Goal: Answer question/provide support: Share knowledge or assist other users

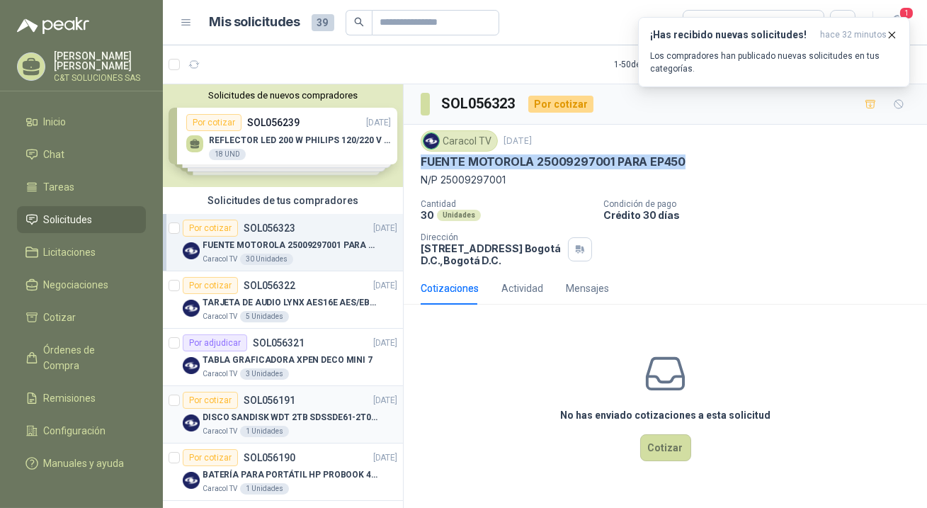
click at [226, 398] on div "Por cotizar" at bounding box center [210, 400] width 55 height 17
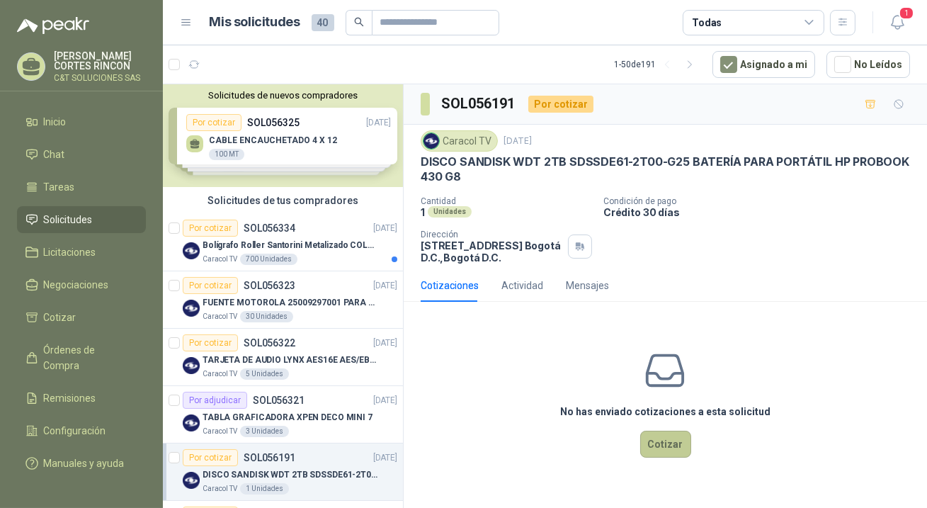
click at [662, 444] on button "Cotizar" at bounding box center [665, 444] width 51 height 27
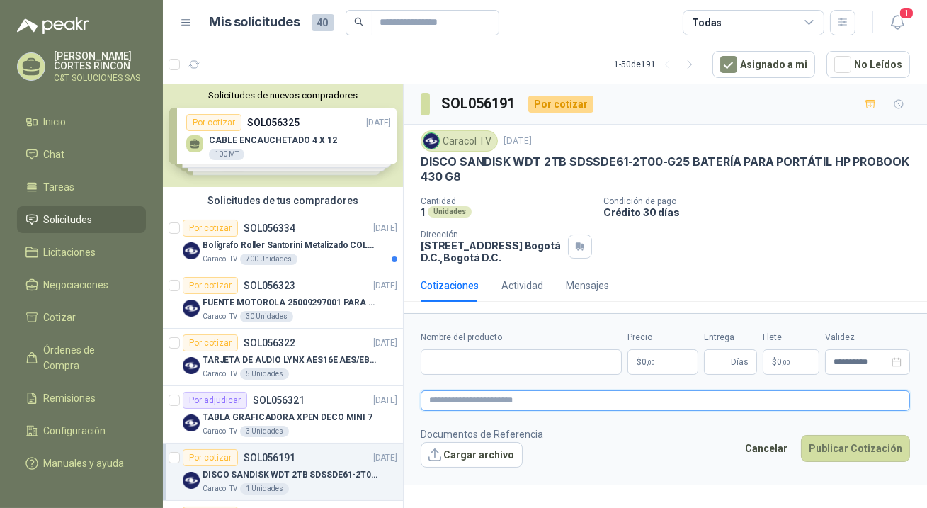
click at [495, 402] on textarea at bounding box center [666, 400] width 490 height 21
paste textarea "**********"
type textarea "**********"
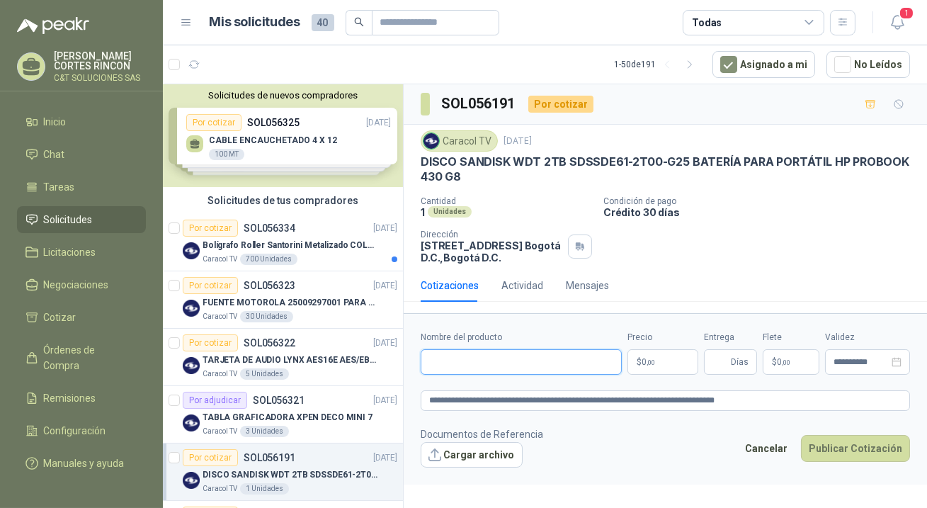
click at [430, 354] on input "Nombre del producto" at bounding box center [521, 362] width 201 height 26
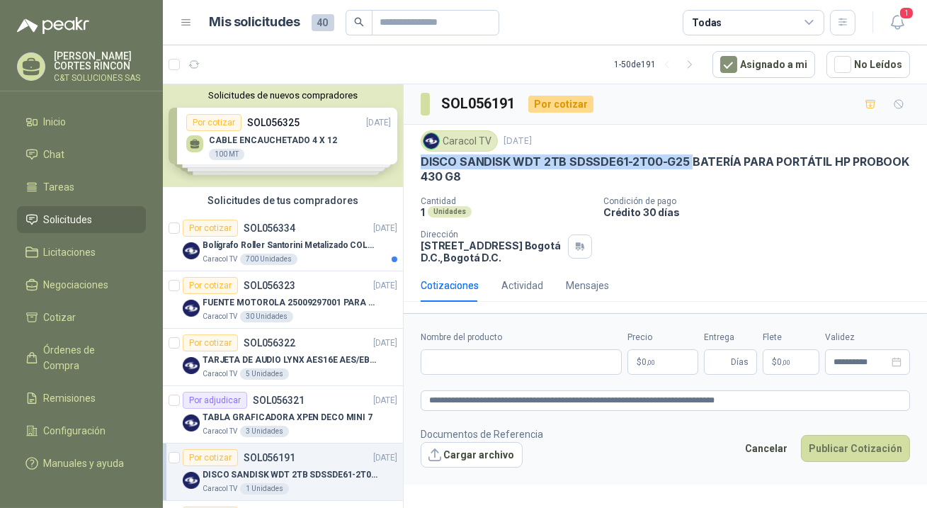
drag, startPoint x: 423, startPoint y: 162, endPoint x: 679, endPoint y: 164, distance: 255.8
click at [684, 163] on p "DISCO SANDISK WDT 2TB SDSSDE61-2T00-G25 BATERÍA PARA PORTÁTIL HP PROBOOK 430 G8" at bounding box center [666, 169] width 490 height 30
copy p "DISCO SANDISK WDT 2TB SDSSDE61-2T00-G25"
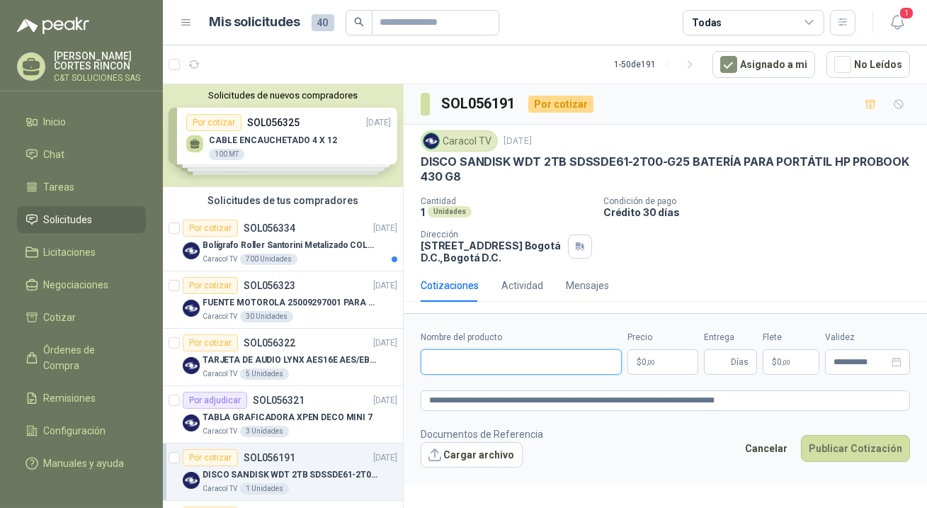
click at [502, 354] on input "Nombre del producto" at bounding box center [521, 362] width 201 height 26
paste input "**********"
type input "**********"
click at [650, 358] on span "0 ,00" at bounding box center [648, 362] width 13 height 9
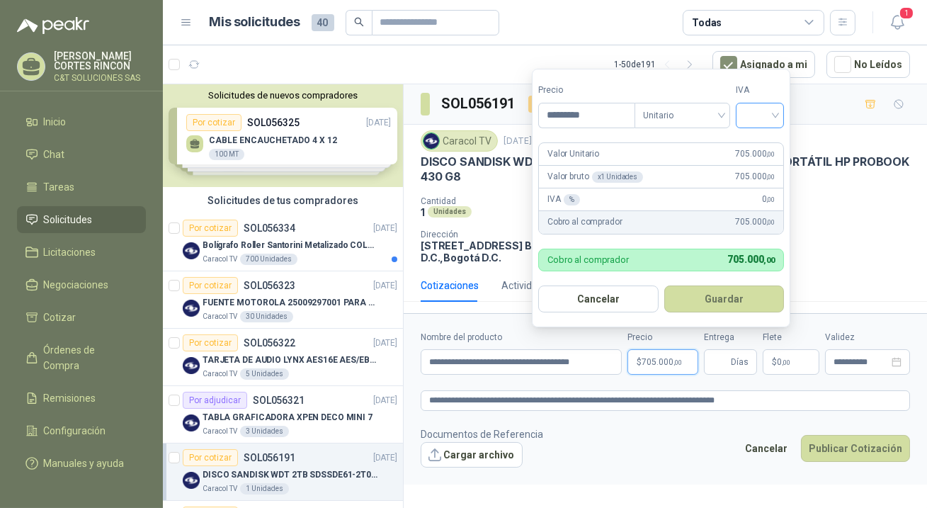
type input "*********"
click at [764, 111] on input "search" at bounding box center [760, 113] width 31 height 21
click at [763, 142] on div "19%" at bounding box center [763, 145] width 26 height 16
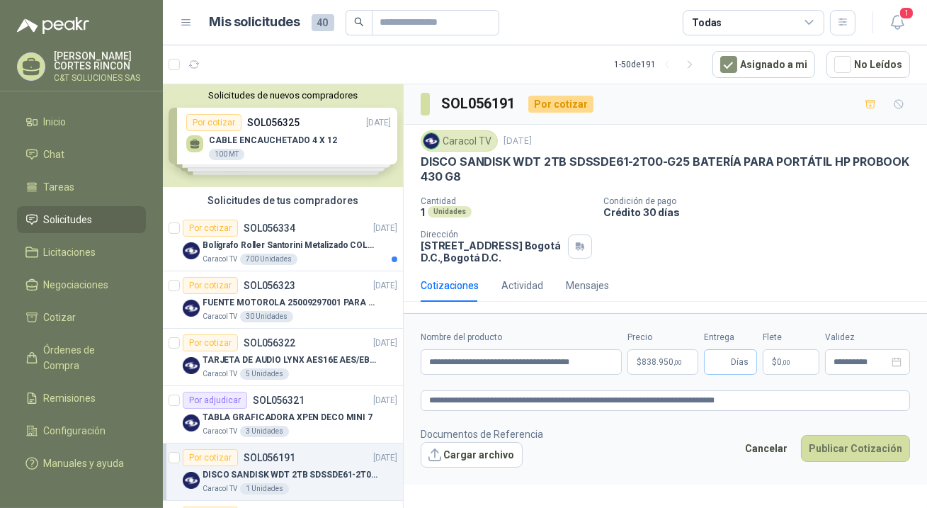
click at [730, 360] on span "Días" at bounding box center [730, 362] width 53 height 26
type input "*"
click at [855, 446] on button "Publicar Cotización" at bounding box center [855, 448] width 109 height 27
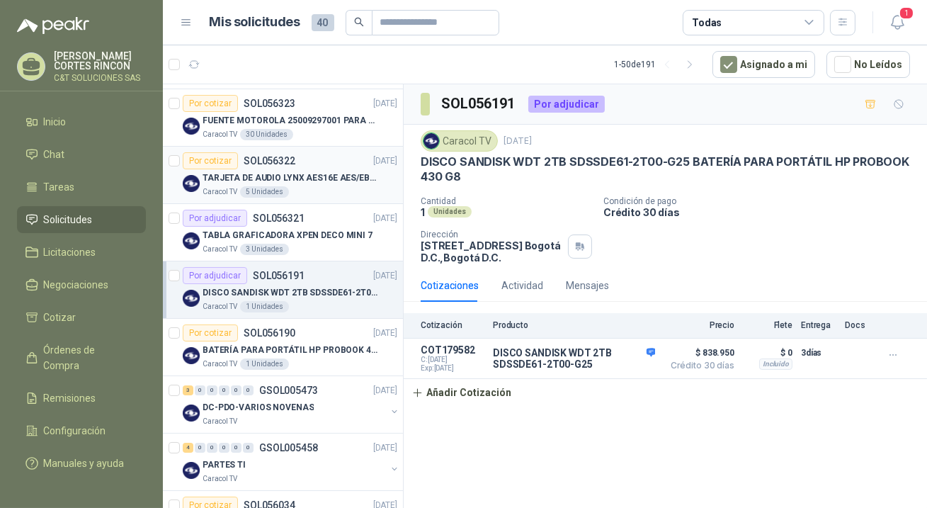
scroll to position [193, 0]
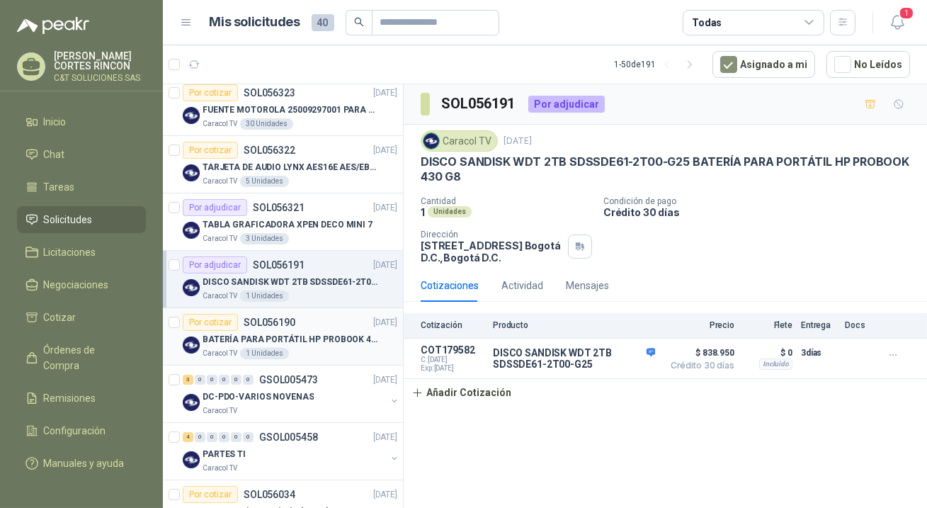
click at [220, 321] on div "Por cotizar" at bounding box center [210, 322] width 55 height 17
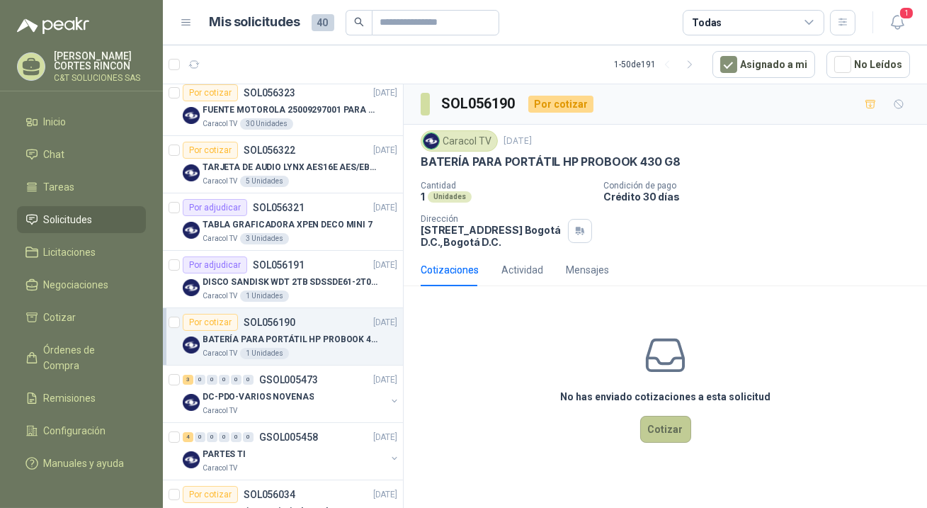
click at [660, 425] on button "Cotizar" at bounding box center [665, 429] width 51 height 27
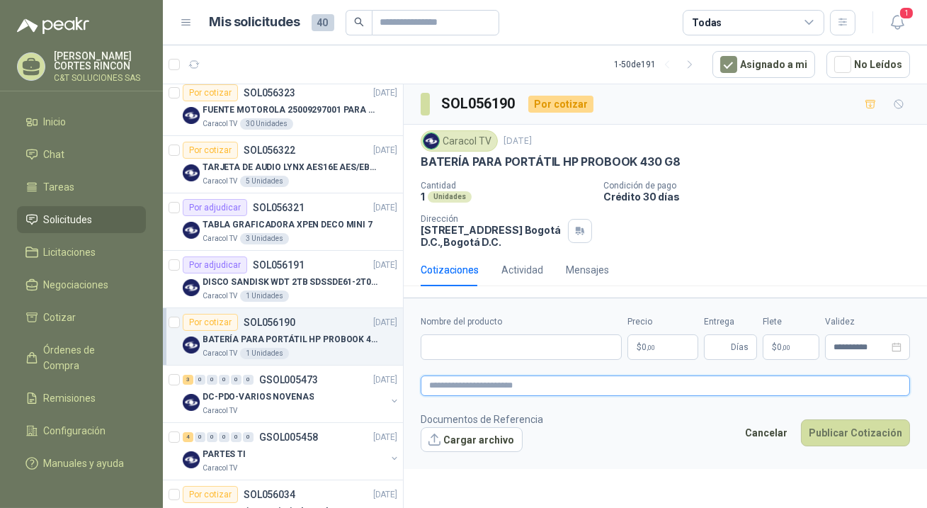
click at [475, 388] on textarea at bounding box center [666, 385] width 490 height 21
paste textarea "**********"
type textarea "**********"
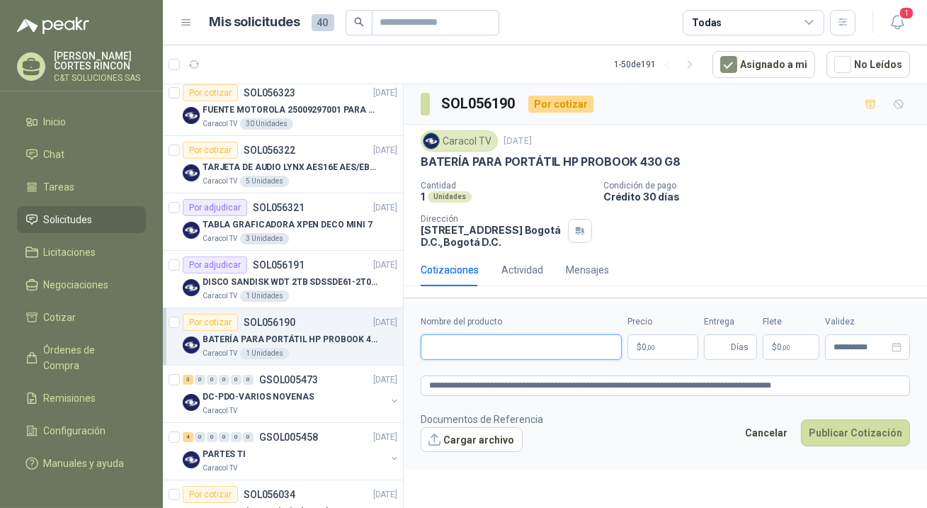
drag, startPoint x: 468, startPoint y: 342, endPoint x: 470, endPoint y: 335, distance: 7.4
click at [468, 342] on input "Nombre del producto" at bounding box center [521, 347] width 201 height 26
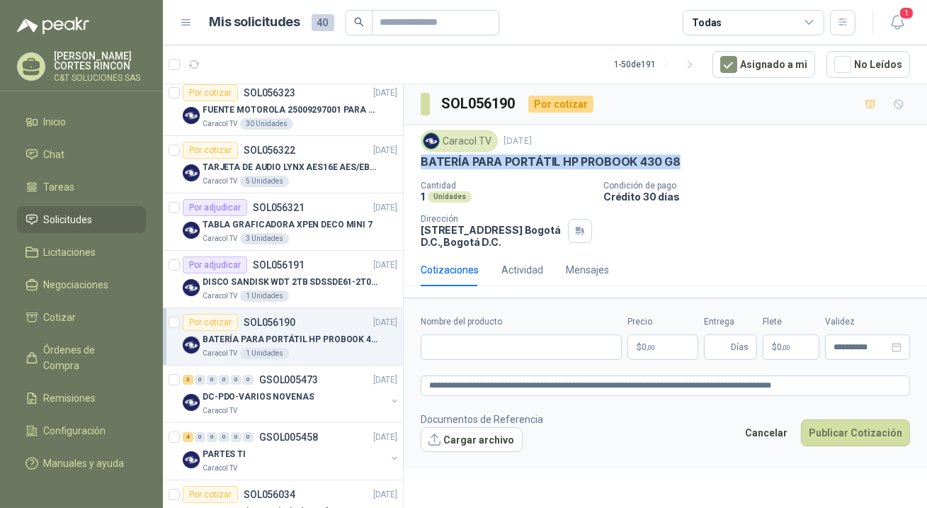
drag, startPoint x: 417, startPoint y: 157, endPoint x: 690, endPoint y: 165, distance: 272.9
click at [690, 165] on div "Caracol TV [DATE] BATERÍA PARA PORTÁTIL HP PROBOOK 430 G8 Cantidad 1 Unidades C…" at bounding box center [666, 189] width 524 height 129
copy p "BATERÍA PARA PORTÁTIL HP PROBOOK 430 G8"
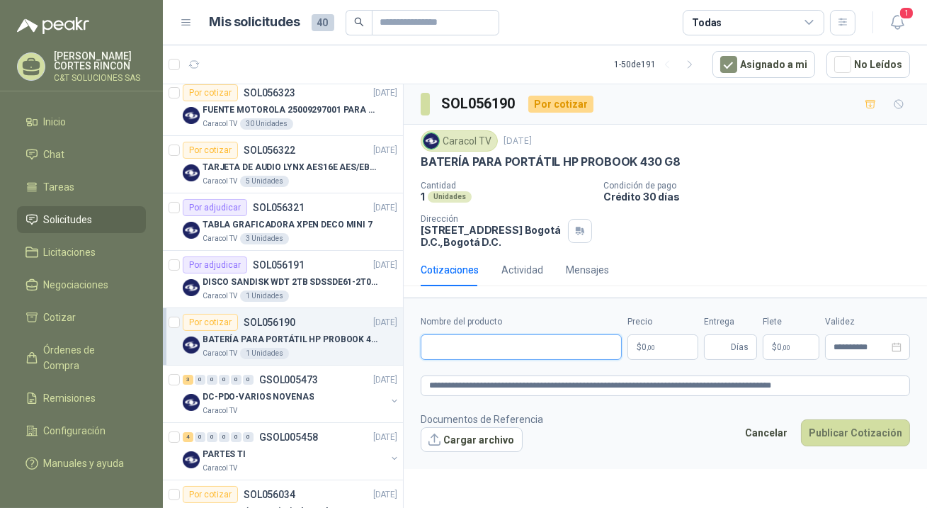
click at [475, 340] on input "Nombre del producto" at bounding box center [521, 347] width 201 height 26
paste input "**********"
type input "**********"
click at [662, 346] on p "$ 0 ,00" at bounding box center [663, 347] width 71 height 26
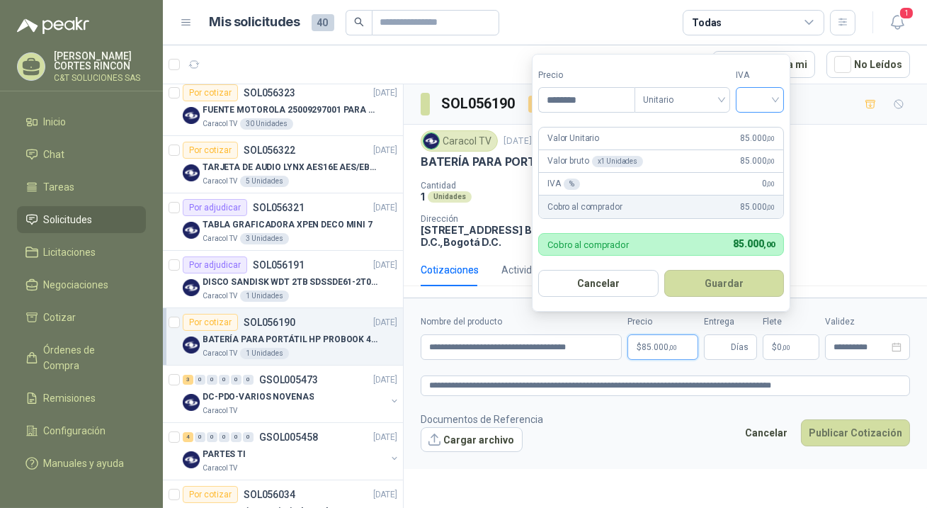
type input "********"
click at [774, 100] on input "search" at bounding box center [760, 98] width 31 height 21
click at [762, 130] on div "19%" at bounding box center [763, 131] width 26 height 16
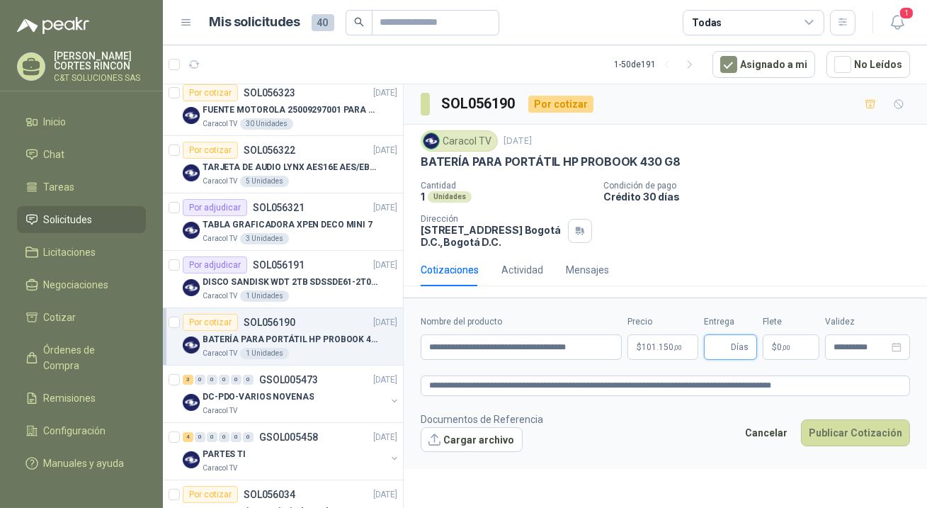
click at [724, 352] on input "Entrega" at bounding box center [721, 347] width 16 height 24
type input "*"
click at [857, 426] on button "Publicar Cotización" at bounding box center [855, 432] width 109 height 27
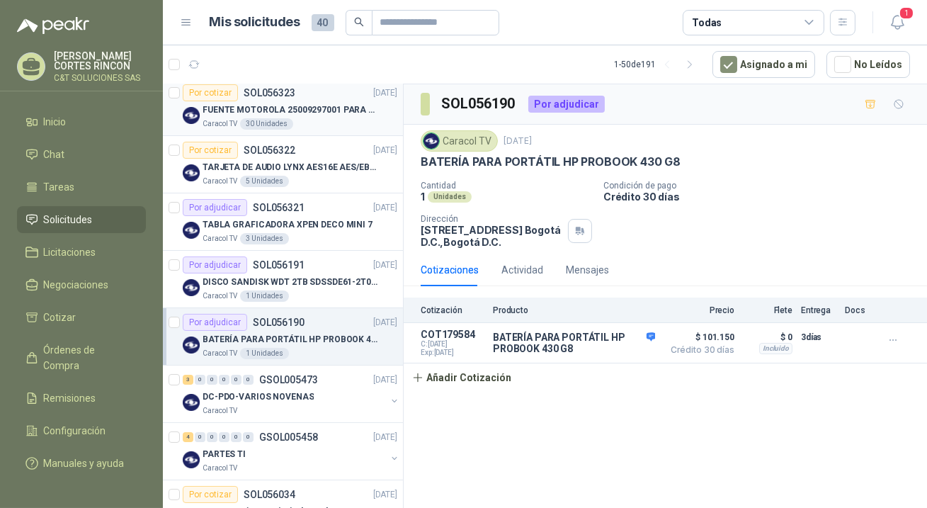
click at [254, 106] on p "FUENTE MOTOROLA 25009297001 PARA EP450" at bounding box center [291, 109] width 176 height 13
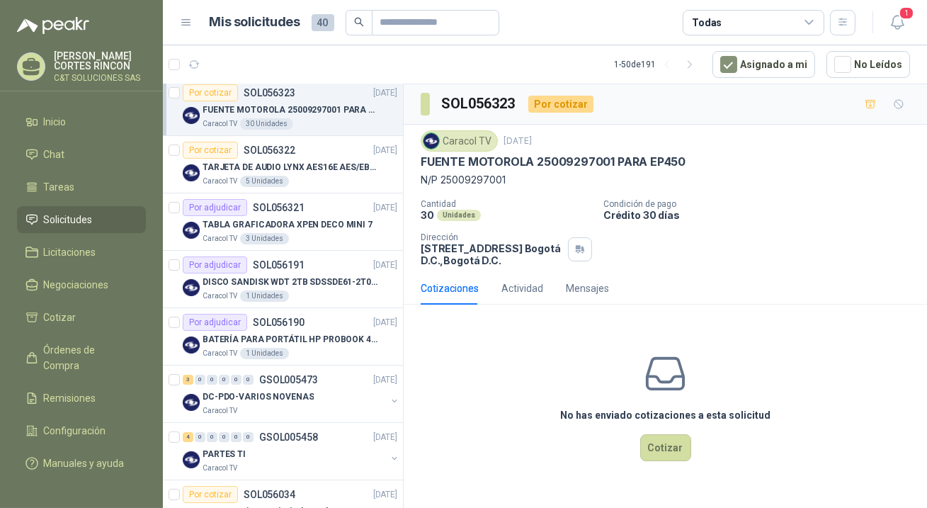
click at [423, 158] on p "FUENTE MOTOROLA 25009297001 PARA EP450" at bounding box center [553, 161] width 265 height 15
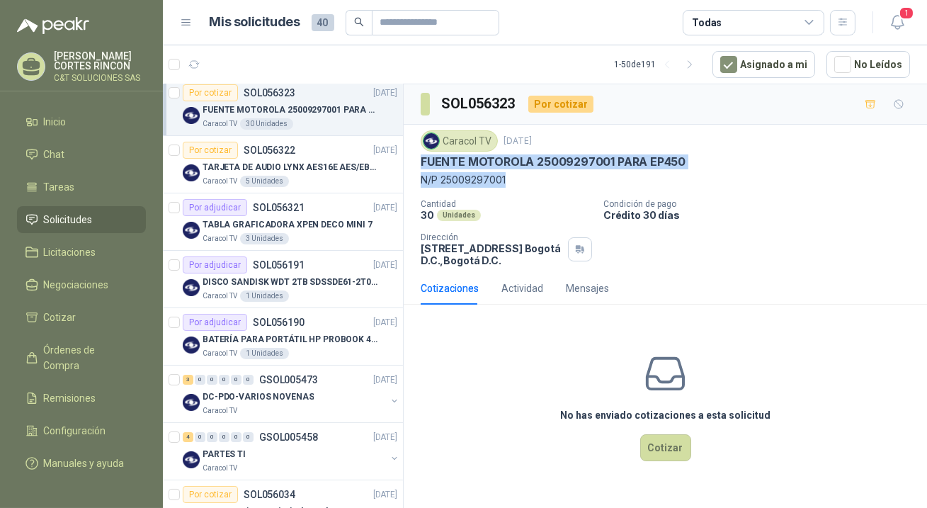
drag, startPoint x: 422, startPoint y: 161, endPoint x: 503, endPoint y: 181, distance: 83.8
click at [503, 181] on div "Caracol TV [DATE] FUENTE MOTOROLA 25009297001 PARA EP450 N/P 25009297001" at bounding box center [666, 158] width 490 height 57
copy div "FUENTE MOTOROLA 25009297001 PARA EP450 N/P 25009297001"
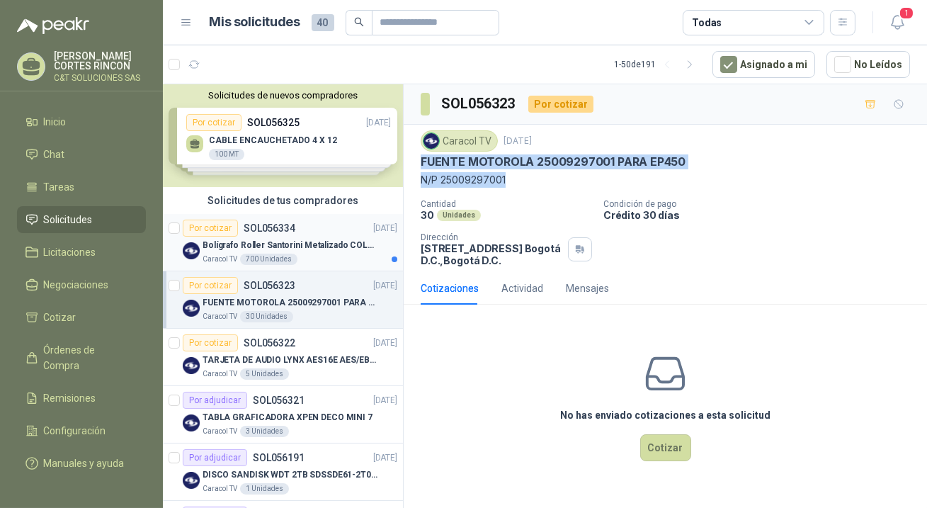
click at [212, 226] on div "Por cotizar" at bounding box center [210, 228] width 55 height 17
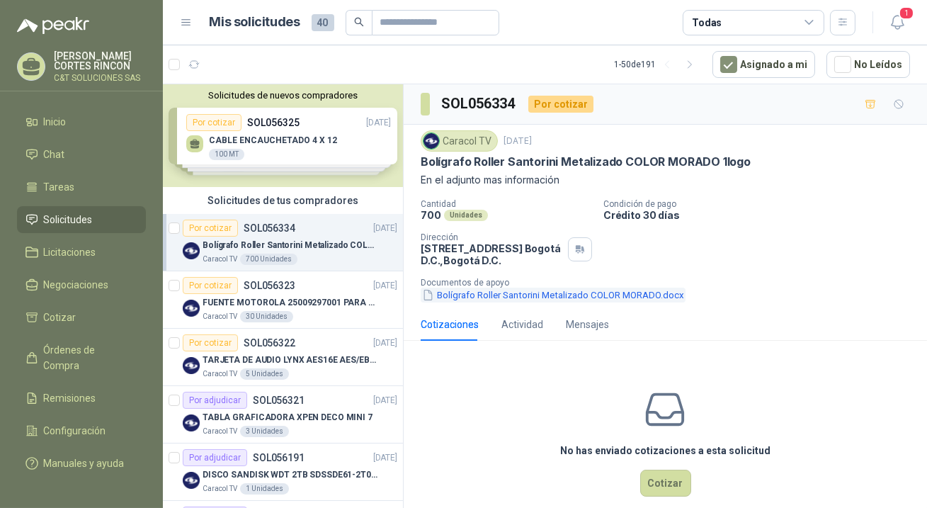
click at [467, 295] on button "Bolígrafo Roller Santorini Metalizado COLOR MORADO.docx" at bounding box center [553, 295] width 265 height 15
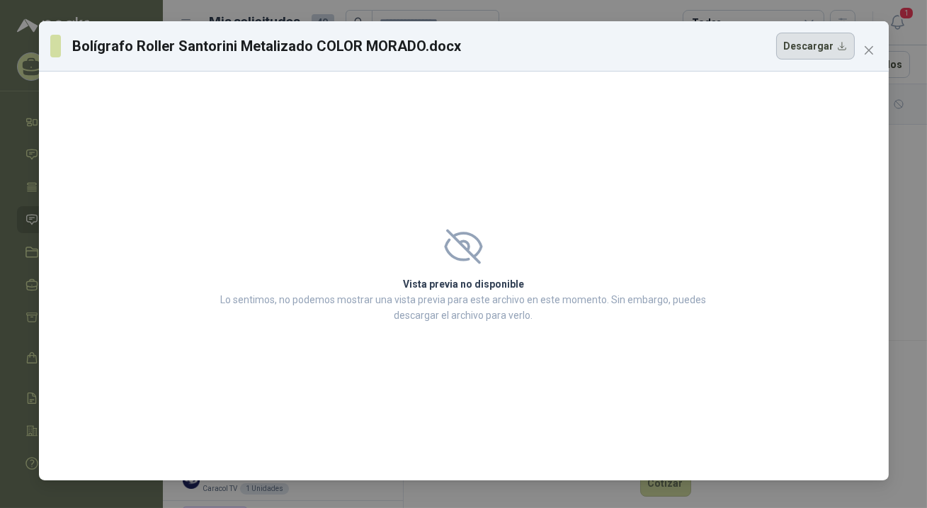
click at [818, 43] on button "Descargar" at bounding box center [815, 46] width 79 height 27
click at [869, 47] on icon "close" at bounding box center [869, 50] width 11 height 11
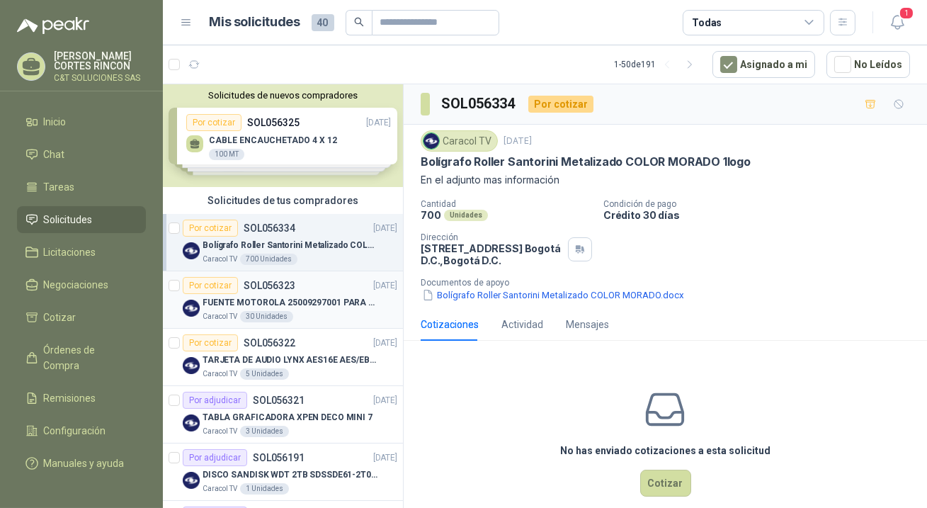
click at [232, 301] on p "FUENTE MOTOROLA 25009297001 PARA EP450" at bounding box center [291, 302] width 176 height 13
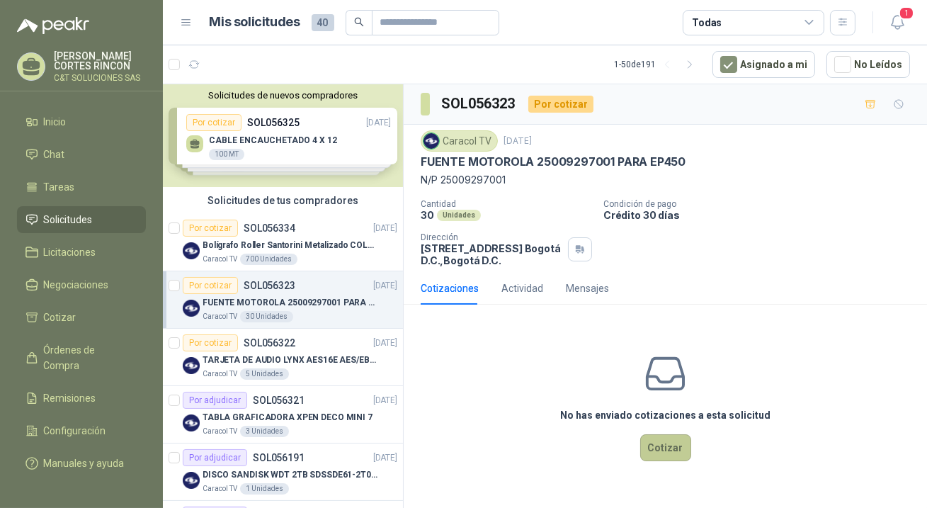
click at [653, 449] on button "Cotizar" at bounding box center [665, 447] width 51 height 27
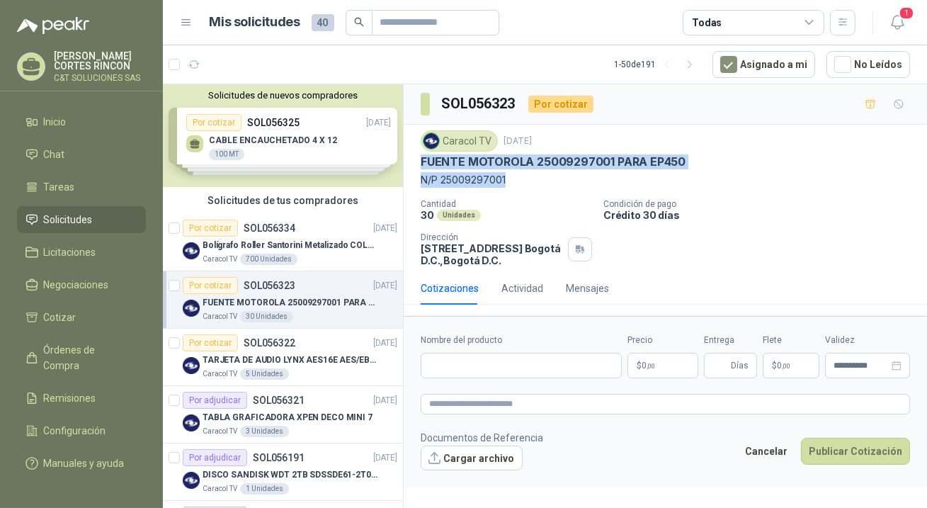
drag, startPoint x: 421, startPoint y: 162, endPoint x: 679, endPoint y: 171, distance: 258.0
click at [679, 171] on div "Caracol TV [DATE] FUENTE MOTOROLA 25009297001 PARA EP450 N/P 25009297001" at bounding box center [666, 158] width 490 height 57
drag, startPoint x: 665, startPoint y: 179, endPoint x: 614, endPoint y: 176, distance: 51.8
click at [665, 179] on p "N/P 25009297001" at bounding box center [666, 180] width 490 height 16
click at [504, 177] on p "N/P 25009297001" at bounding box center [666, 180] width 490 height 16
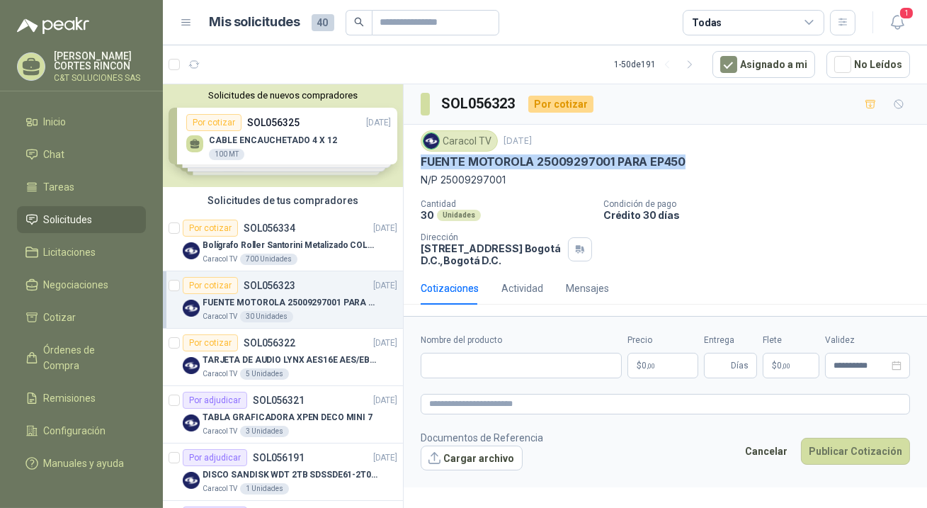
drag, startPoint x: 421, startPoint y: 160, endPoint x: 691, endPoint y: 164, distance: 269.9
click at [692, 164] on div "FUENTE MOTOROLA 25009297001 PARA EP450" at bounding box center [666, 161] width 490 height 15
copy p "FUENTE MOTOROLA 25009297001 PARA EP450"
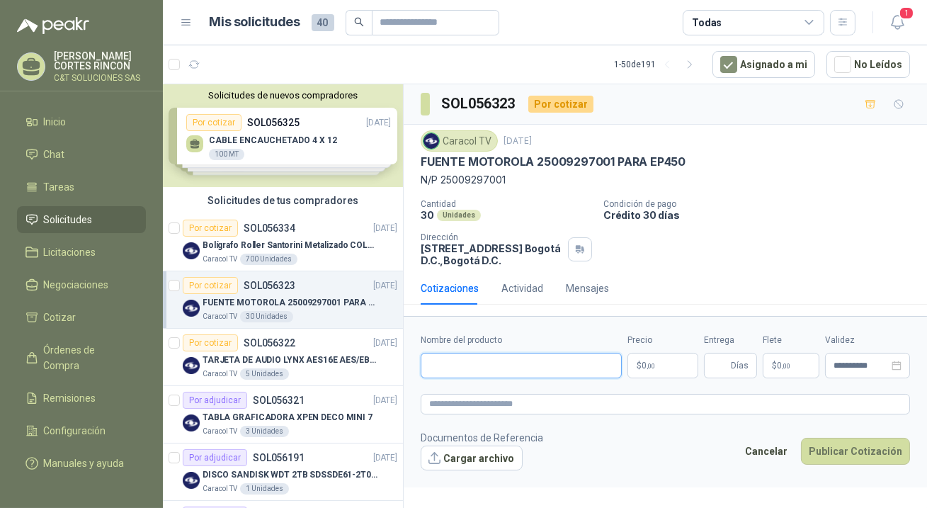
click at [484, 371] on input "Nombre del producto" at bounding box center [521, 366] width 201 height 26
paste input "**********"
type input "**********"
click at [652, 360] on p "$ 0 ,00" at bounding box center [663, 366] width 71 height 26
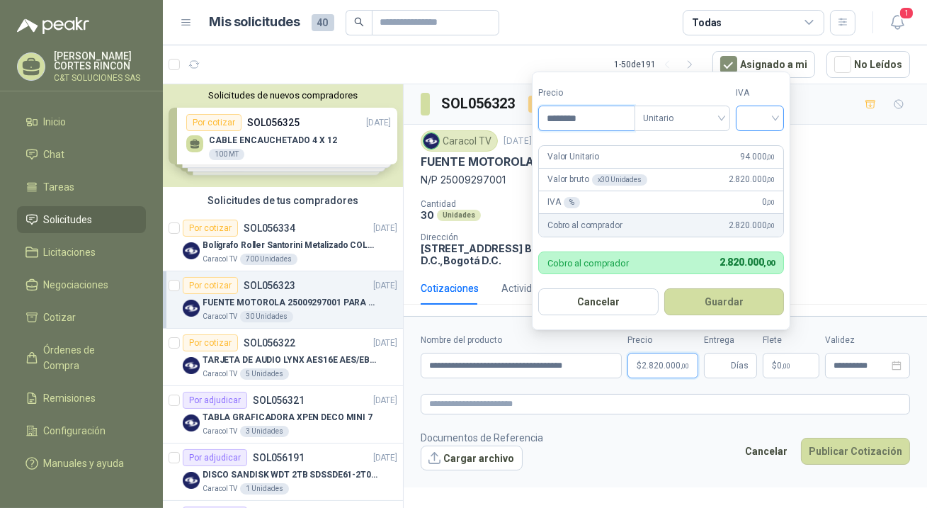
type input "********"
click at [765, 121] on input "search" at bounding box center [760, 116] width 31 height 21
click at [762, 150] on div "19%" at bounding box center [763, 149] width 26 height 16
click at [752, 304] on button "Guardar" at bounding box center [727, 301] width 122 height 27
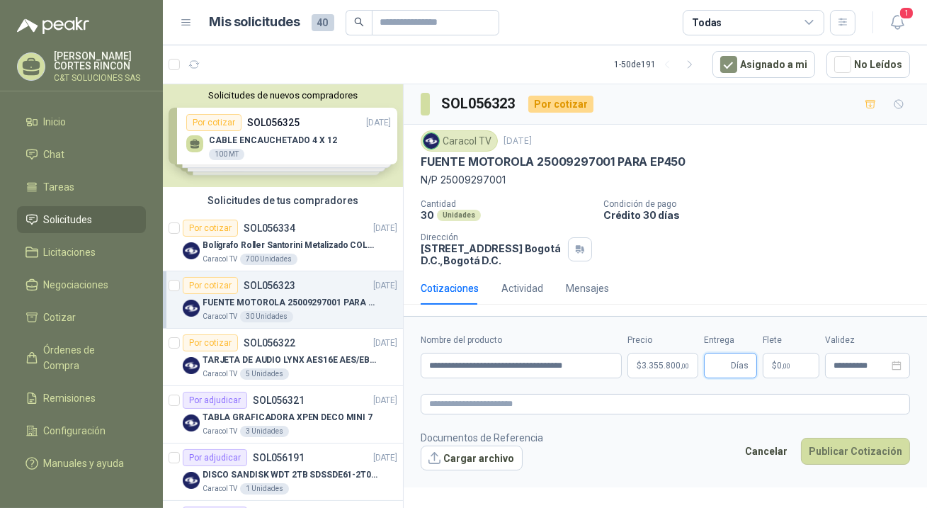
click at [720, 367] on input "Entrega" at bounding box center [721, 366] width 16 height 24
type input "*"
click at [863, 442] on button "Publicar Cotización" at bounding box center [855, 451] width 109 height 27
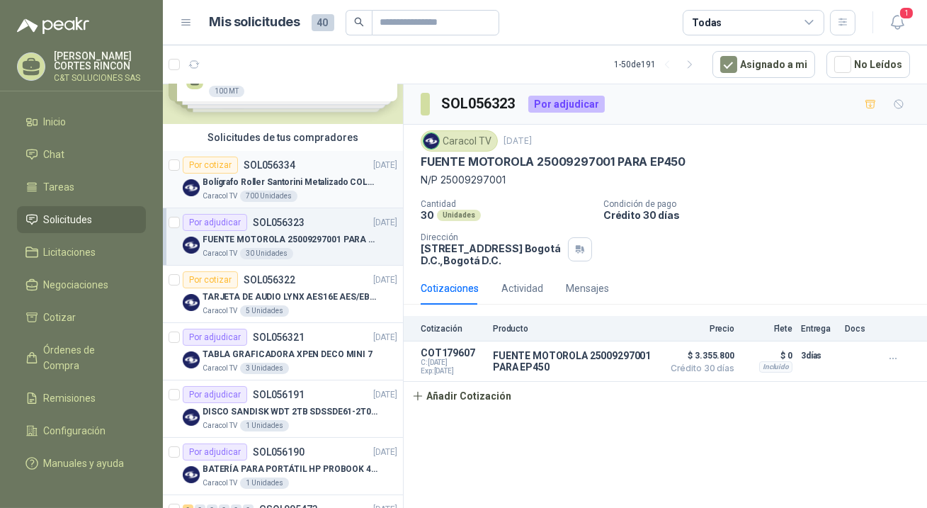
scroll to position [64, 0]
click at [232, 224] on div "Por adjudicar" at bounding box center [215, 221] width 64 height 17
